Goal: Find specific page/section: Find specific page/section

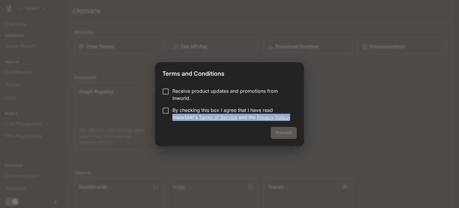
drag, startPoint x: 317, startPoint y: 107, endPoint x: 391, endPoint y: 129, distance: 76.9
click at [392, 131] on div "Terms and Conditions Receive product updates and promotions from Inworld. By ch…" at bounding box center [229, 104] width 459 height 208
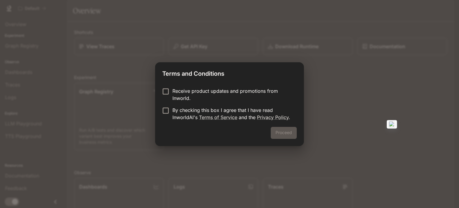
click at [357, 98] on div "Terms and Conditions Receive product updates and promotions from Inworld. By ch…" at bounding box center [229, 104] width 459 height 208
click at [201, 99] on label "Receive product updates and promotions from Inworld." at bounding box center [225, 94] width 133 height 14
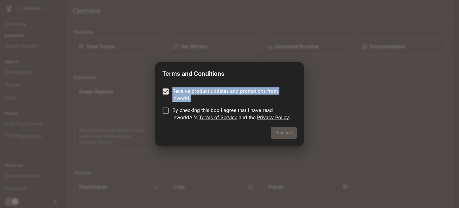
click at [165, 88] on label "Receive product updates and promotions from Inworld." at bounding box center [225, 94] width 133 height 14
click at [161, 79] on div at bounding box center [161, 79] width 0 height 0
click at [203, 98] on p "Receive product updates and promotions from Inworld." at bounding box center [231, 94] width 119 height 14
drag, startPoint x: 175, startPoint y: 86, endPoint x: 269, endPoint y: 111, distance: 96.9
click at [249, 103] on div "Receive product updates and promotions from Inworld. By checking this box I agr…" at bounding box center [229, 104] width 149 height 44
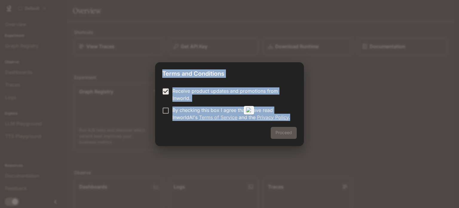
drag, startPoint x: 292, startPoint y: 116, endPoint x: 161, endPoint y: 73, distance: 137.7
click at [161, 73] on div "Terms and Conditions Receive product updates and promotions from Inworld. By ch…" at bounding box center [229, 104] width 149 height 84
copy div "Terms and Conditions Receive product updates and promotions from Inworld. By ch…"
click at [280, 132] on button "Proceed" at bounding box center [284, 133] width 26 height 12
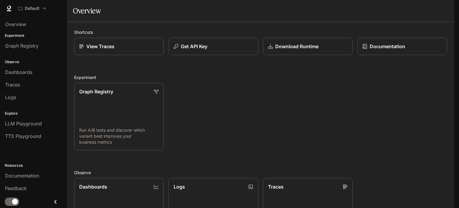
drag, startPoint x: 235, startPoint y: 108, endPoint x: 114, endPoint y: 83, distance: 123.6
click at [235, 108] on div "Graph Registry Run A/B tests and discover which variant best improves your busi…" at bounding box center [258, 114] width 378 height 72
click at [22, 75] on span "Dashboards" at bounding box center [18, 71] width 27 height 7
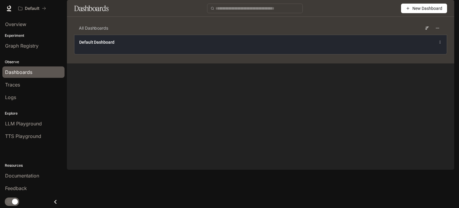
click at [307, 54] on div "Default Dashboard" at bounding box center [260, 44] width 372 height 19
